Goal: Information Seeking & Learning: Compare options

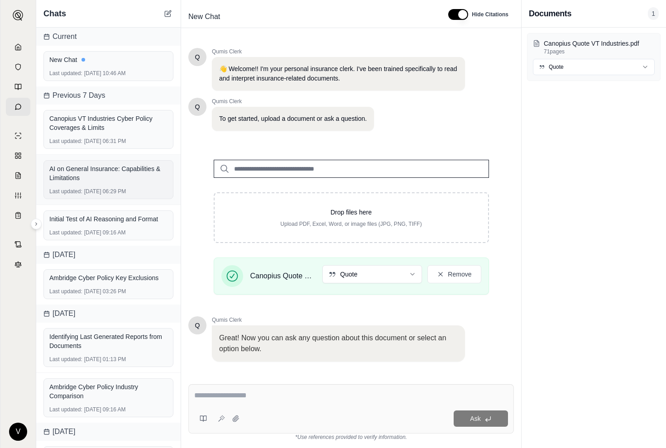
scroll to position [51, 0]
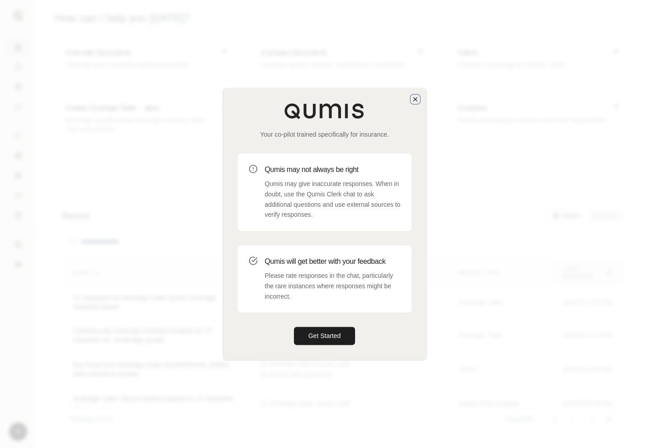
click at [412, 101] on icon "button" at bounding box center [415, 99] width 7 height 7
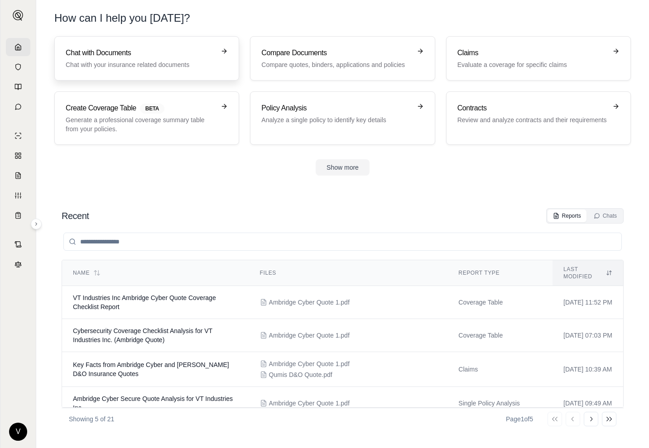
click at [200, 58] on h3 "Chat with Documents" at bounding box center [140, 53] width 149 height 11
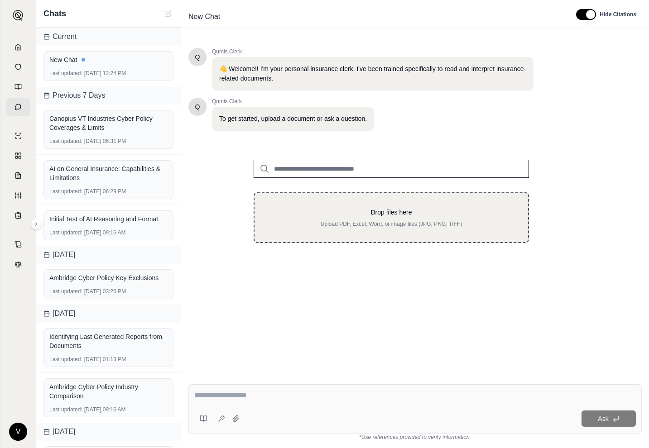
click at [431, 221] on p "Upload PDF, Excel, Word, or image files (JPG, PNG, TIFF)" at bounding box center [391, 224] width 245 height 7
click at [289, 225] on p "Upload PDF, Excel, Word, or image files (JPG, PNG, TIFF)" at bounding box center [391, 224] width 245 height 7
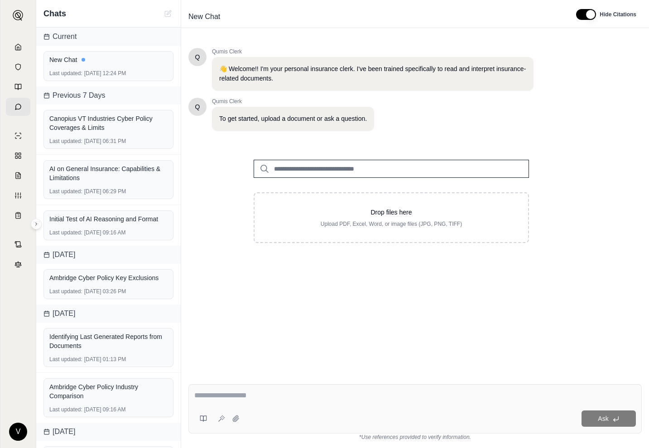
click at [312, 170] on input "search" at bounding box center [391, 169] width 275 height 18
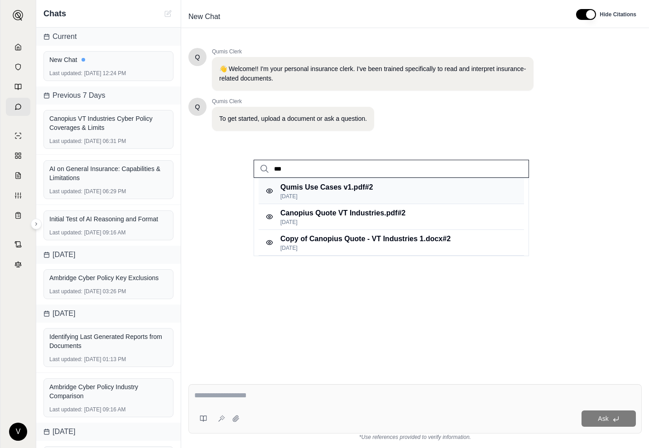
type input "***"
click at [310, 188] on p "Qumis Use Cases v1.pdf #2" at bounding box center [326, 187] width 93 height 11
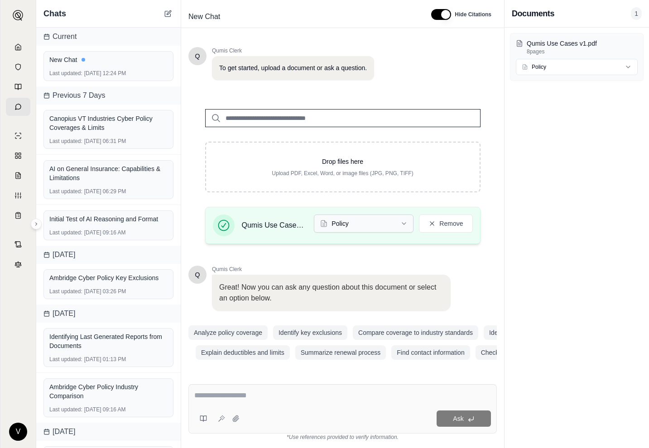
scroll to position [51, 0]
click at [265, 408] on div "Ask" at bounding box center [342, 408] width 308 height 49
type textarea "*"
click at [312, 328] on button "Identify key exclusions" at bounding box center [310, 332] width 74 height 14
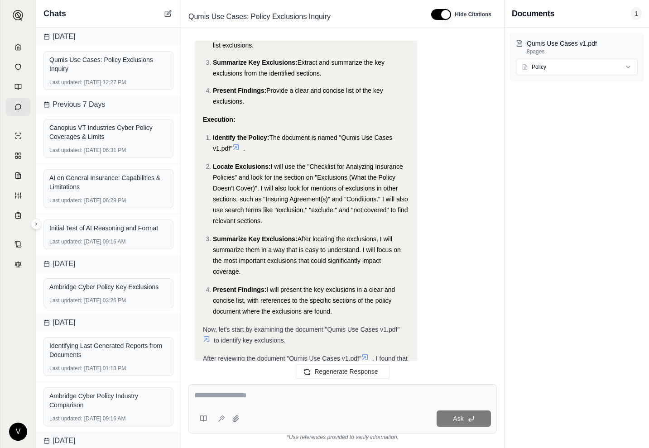
scroll to position [0, 0]
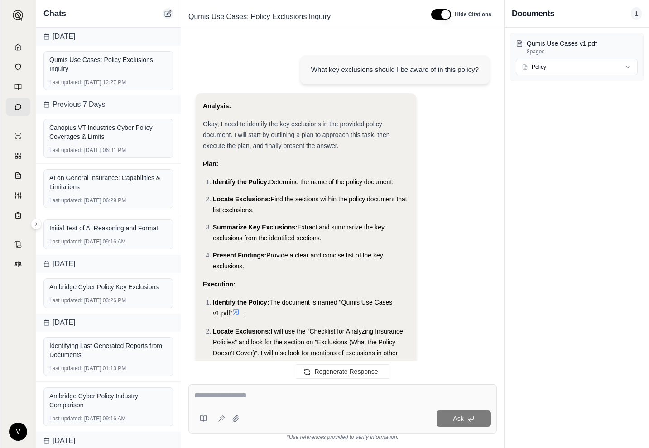
click at [170, 11] on icon at bounding box center [167, 13] width 7 height 7
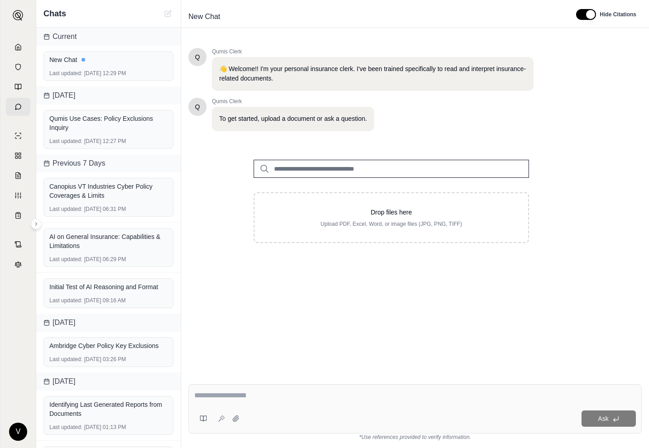
click at [321, 164] on input "search" at bounding box center [391, 169] width 275 height 18
click at [40, 226] on button at bounding box center [36, 224] width 11 height 11
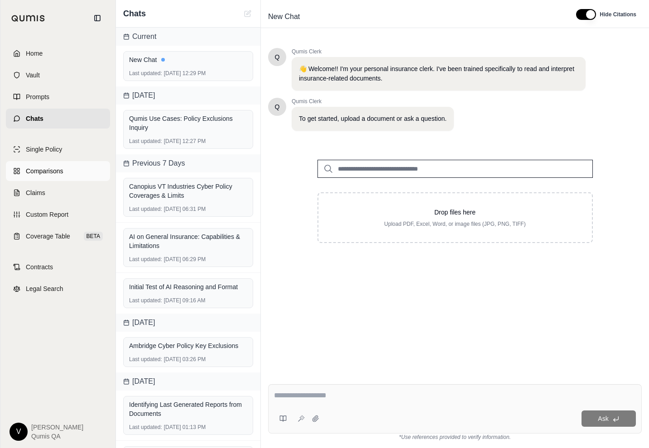
click at [36, 167] on span "Comparisons" at bounding box center [44, 171] width 37 height 9
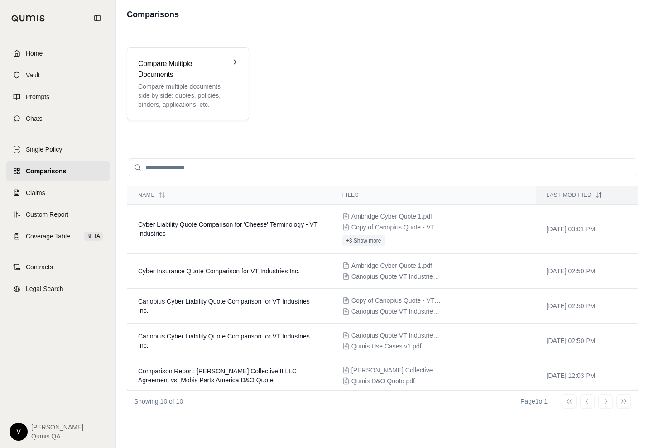
scroll to position [178, 0]
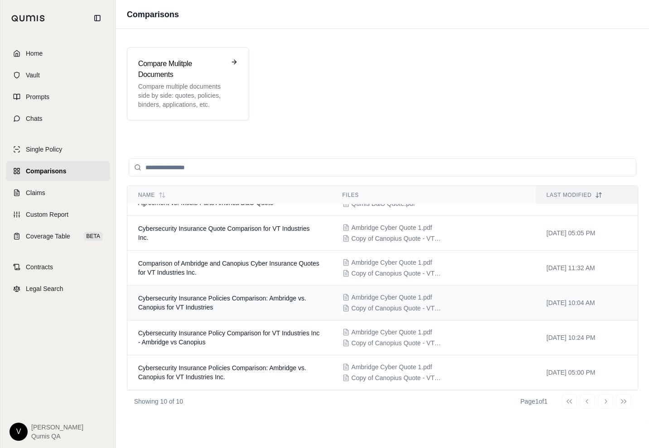
click at [201, 303] on td "Cybersecurity Insurance Policies Comparison: Ambridge vs. Canopius for VT Indus…" at bounding box center [229, 303] width 204 height 35
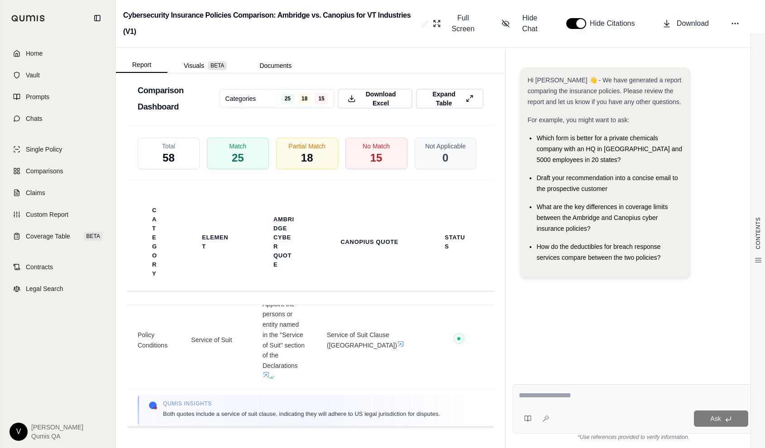
scroll to position [2579, 0]
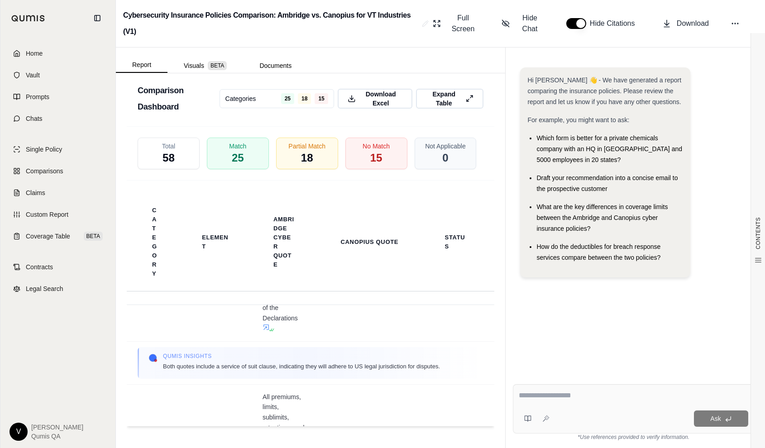
click at [219, 292] on div "Category Element Ambridge Cyber Quote Canopius Quote Status" at bounding box center [311, 243] width 368 height 124
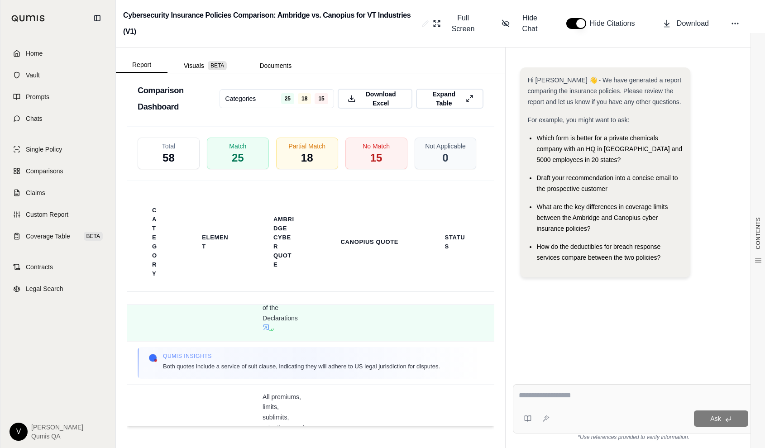
click at [220, 320] on td "Service of Suit" at bounding box center [216, 292] width 72 height 97
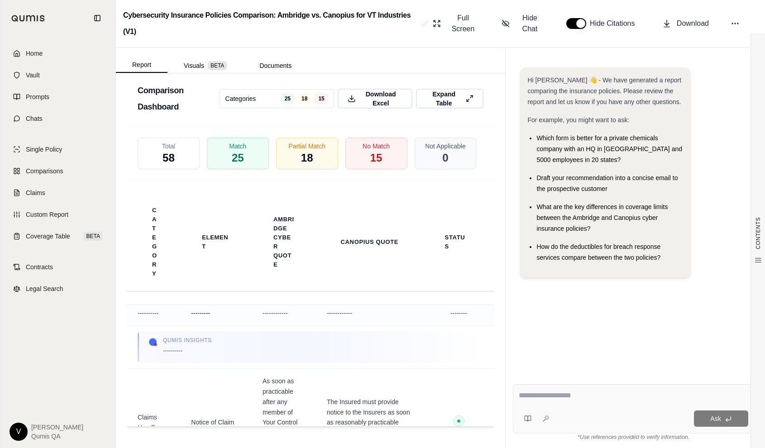
click at [217, 319] on span "---------" at bounding box center [216, 313] width 50 height 10
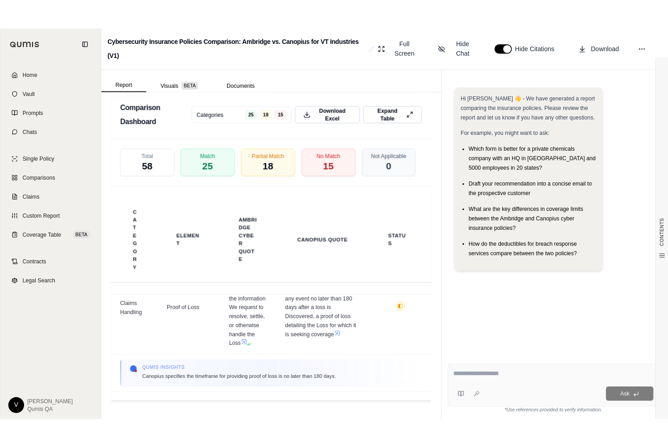
scroll to position [2383, 0]
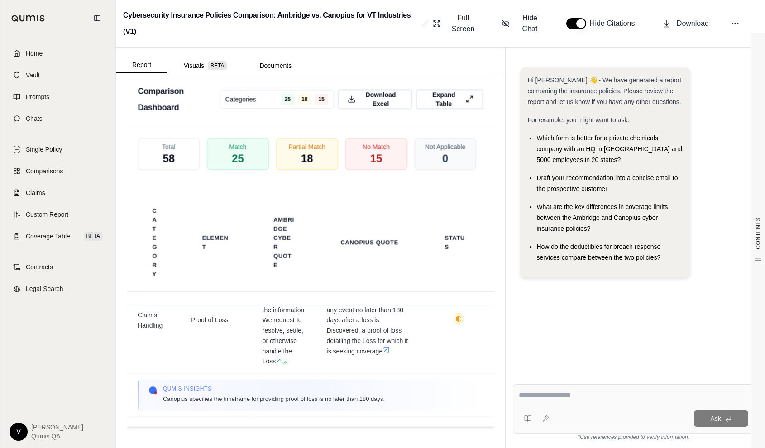
click at [614, 226] on div "What are the key differences in coverage limits between the Ambridge and Canopi…" at bounding box center [610, 218] width 146 height 33
click at [613, 224] on div "What are the key differences in coverage limits between the Ambridge and Canopi…" at bounding box center [610, 218] width 146 height 33
click at [633, 254] on span "How do the deductibles for breach response services compare between the two pol…" at bounding box center [599, 252] width 124 height 18
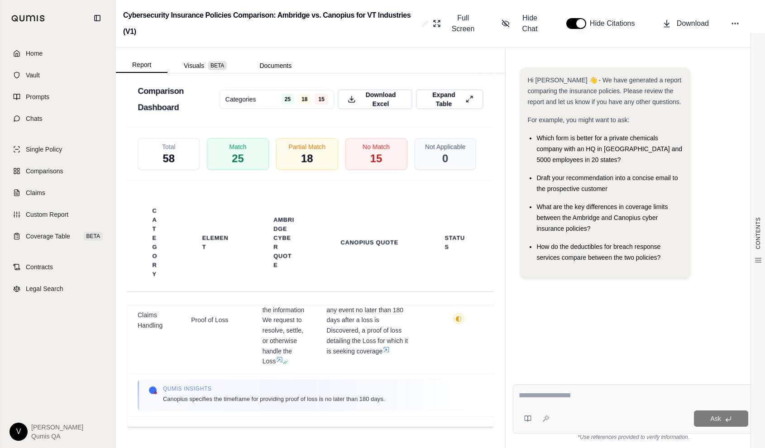
click at [649, 254] on span "How do the deductibles for breach response services compare between the two pol…" at bounding box center [599, 252] width 124 height 18
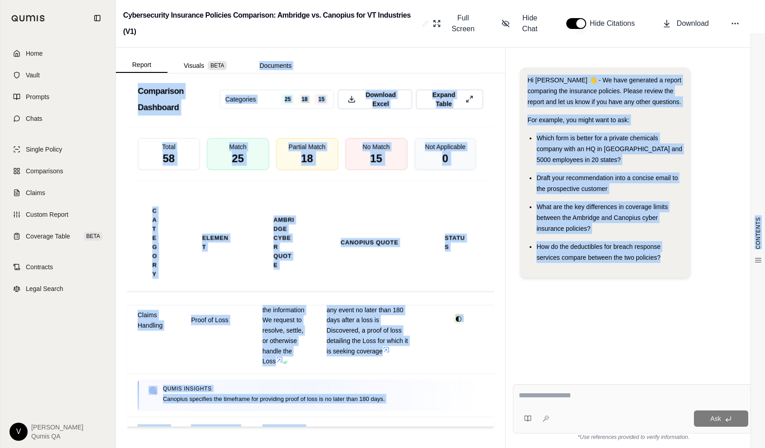
drag, startPoint x: 671, startPoint y: 258, endPoint x: 471, endPoint y: 55, distance: 285.0
click at [471, 55] on div "Report Visuals BETA Documents CONTENTS Table of Contents INSURANCE POLICY COMPA…" at bounding box center [440, 248] width 649 height 401
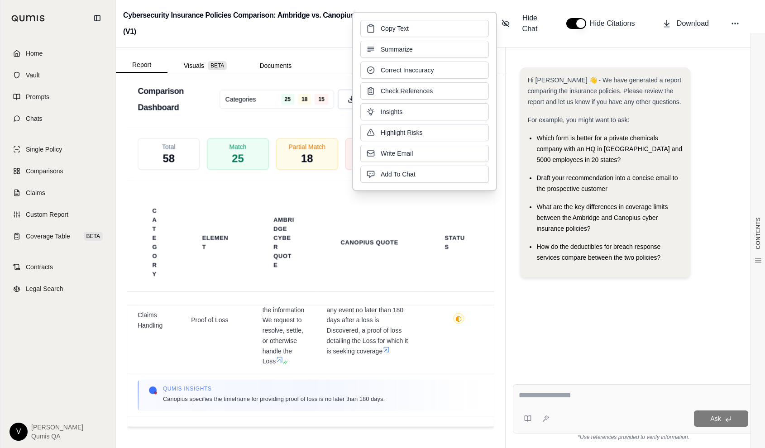
click at [604, 149] on span "Which form is better for a private chemicals company with an HQ in NY and 5000 …" at bounding box center [610, 149] width 146 height 29
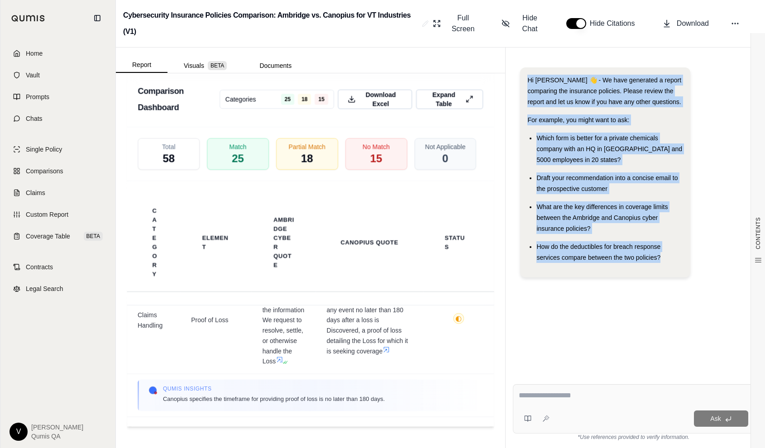
drag, startPoint x: 661, startPoint y: 259, endPoint x: 523, endPoint y: 82, distance: 224.9
click at [523, 82] on div "Hi Veronica 👋 - We have generated a report comparing the insurance policies. Pl…" at bounding box center [605, 172] width 170 height 210
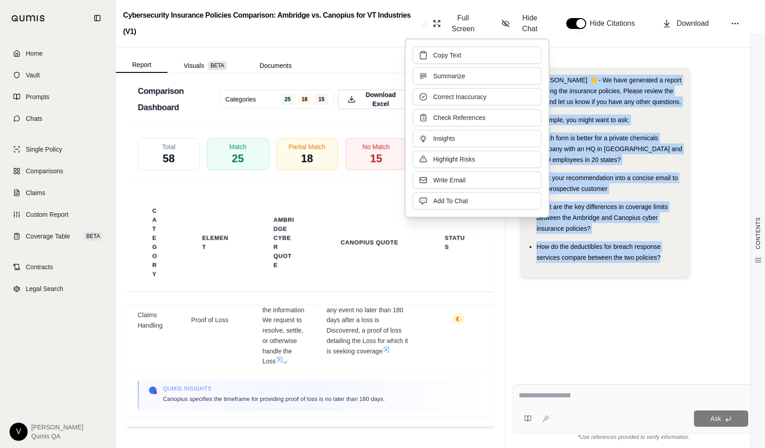
copy div "Hi Veronica 👋 - We have generated a report comparing the insurance policies. Pl…"
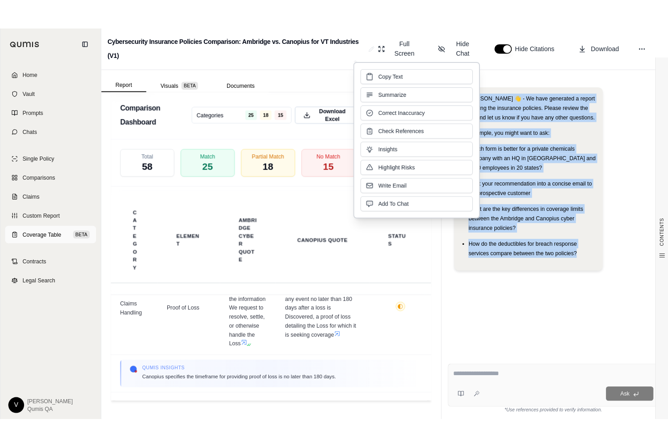
scroll to position [8193, 0]
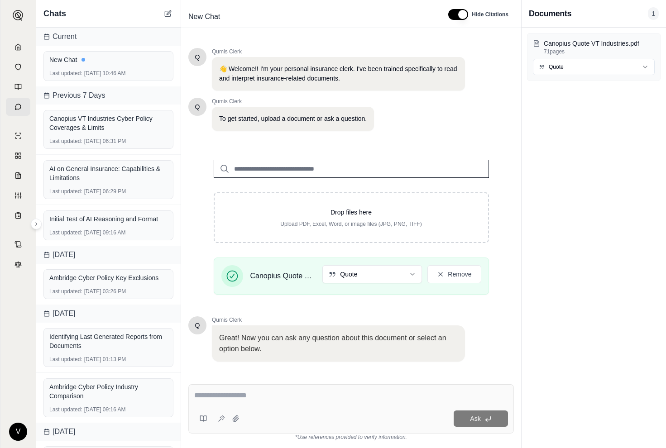
scroll to position [51, 0]
